Goal: Find specific page/section: Locate item on page

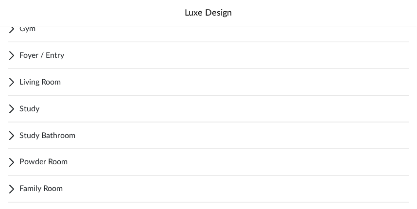
scroll to position [191, 0]
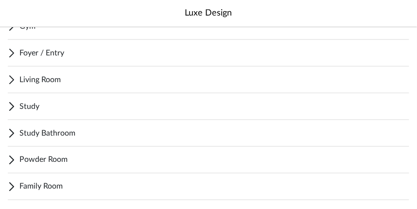
click at [27, 51] on span "Foyer / Entry" at bounding box center [214, 53] width 390 height 12
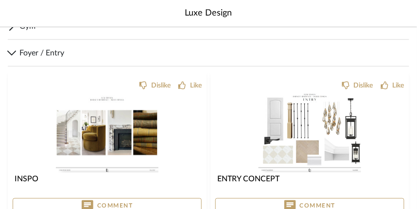
click at [90, 127] on img "0" at bounding box center [107, 132] width 103 height 79
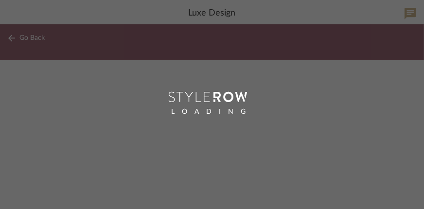
click at [263, 149] on div "LOADING" at bounding box center [212, 104] width 424 height 209
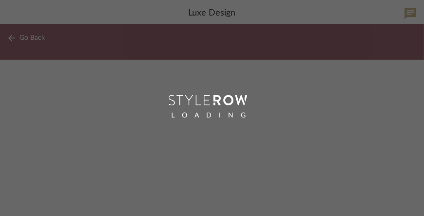
click at [174, 115] on span "LOADING" at bounding box center [212, 116] width 82 height 10
click at [172, 109] on div "LOADING" at bounding box center [212, 108] width 424 height 216
click at [171, 106] on div "LOADING" at bounding box center [212, 108] width 424 height 216
click at [111, 77] on div "LOADING" at bounding box center [212, 108] width 424 height 216
click at [121, 80] on div "LOADING" at bounding box center [212, 108] width 424 height 216
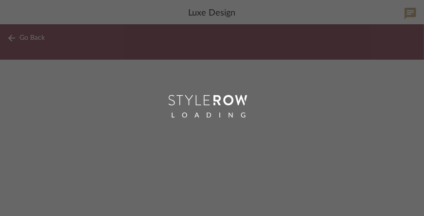
click at [105, 21] on div "LOADING" at bounding box center [212, 108] width 424 height 216
click at [107, 16] on div "LOADING" at bounding box center [212, 108] width 424 height 216
